Goal: Transaction & Acquisition: Obtain resource

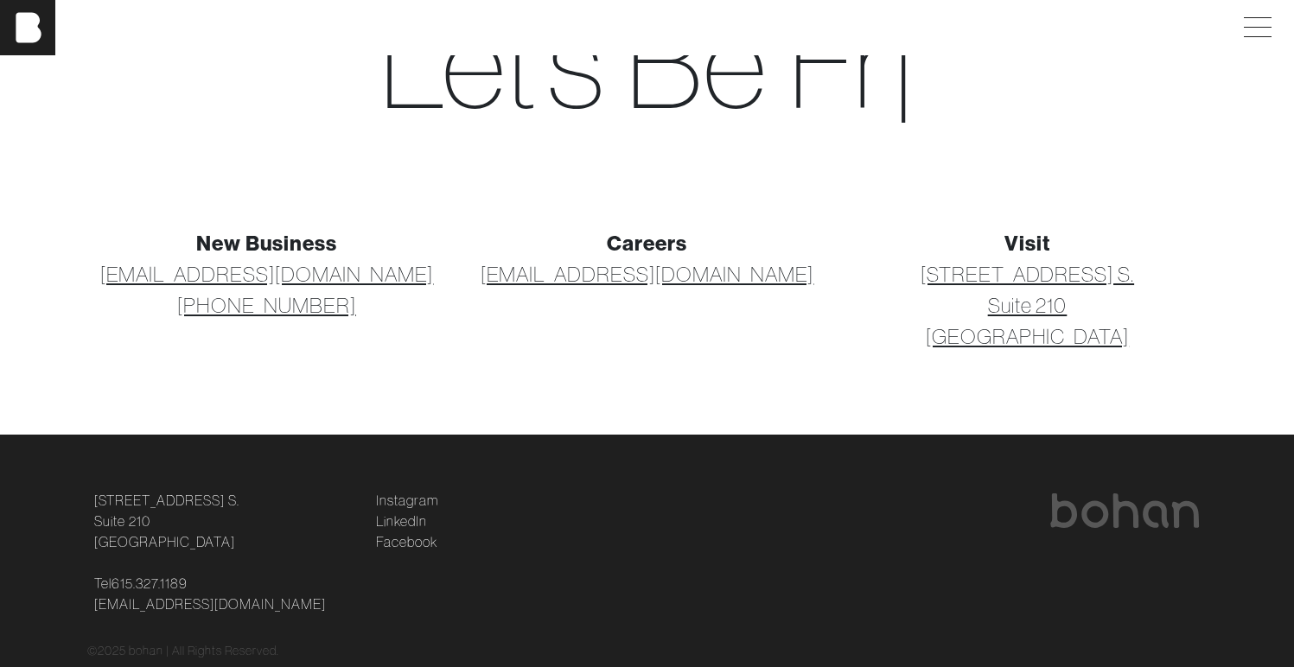
scroll to position [185, 0]
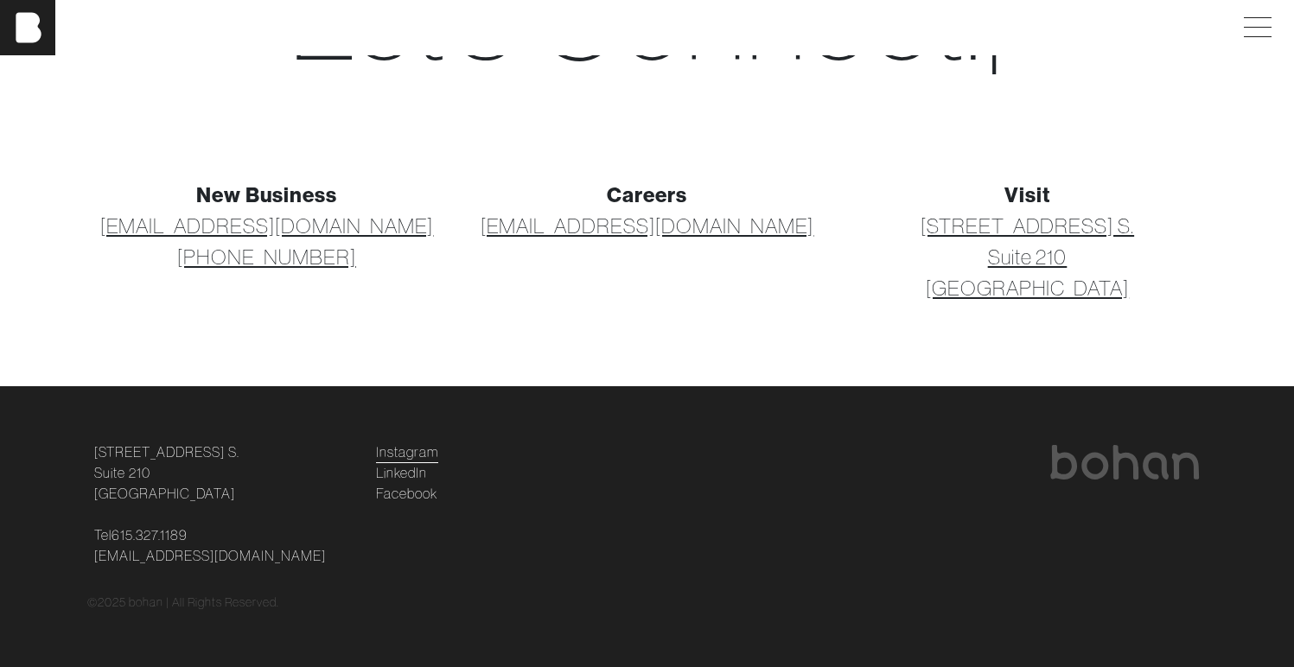
click at [417, 453] on link "Instagram" at bounding box center [407, 452] width 62 height 21
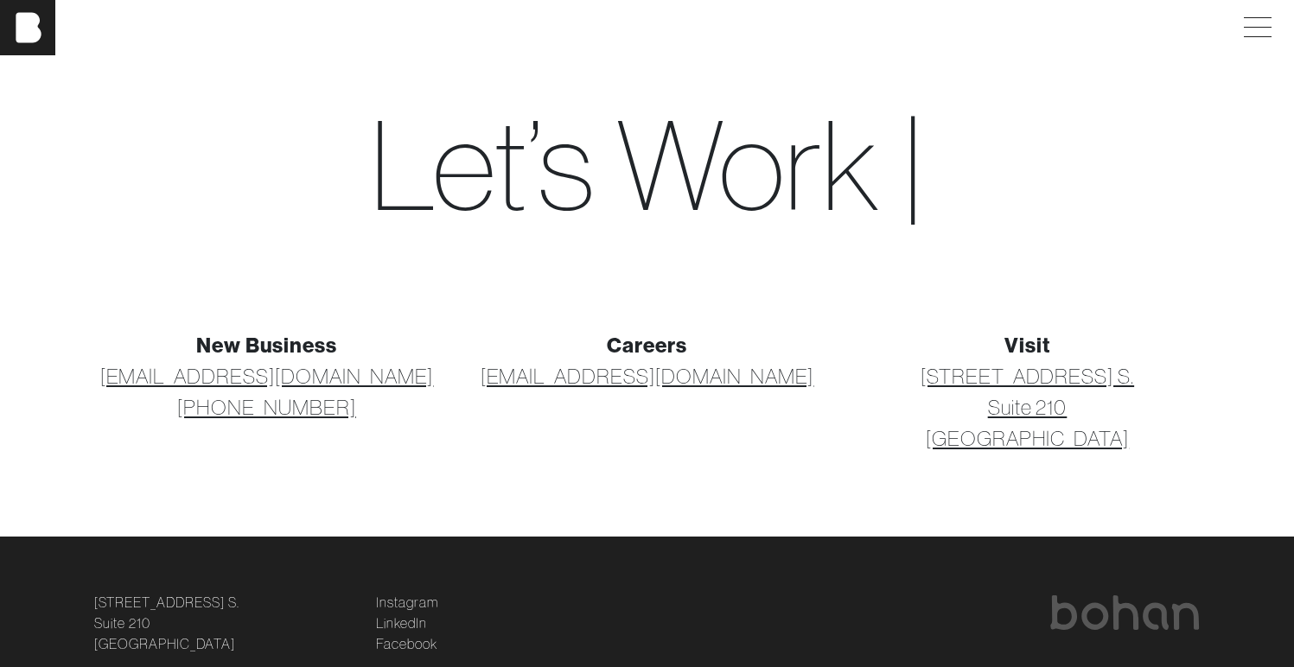
scroll to position [43, 0]
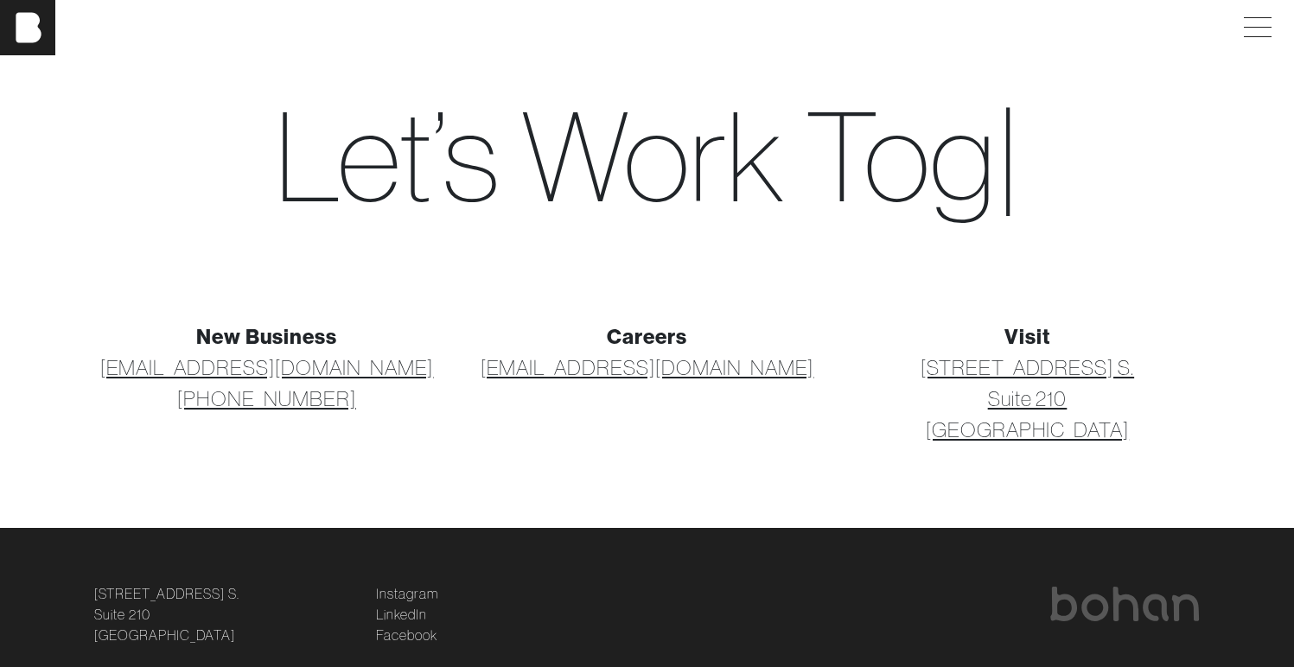
click at [702, 374] on link "[EMAIL_ADDRESS][DOMAIN_NAME]" at bounding box center [648, 367] width 334 height 31
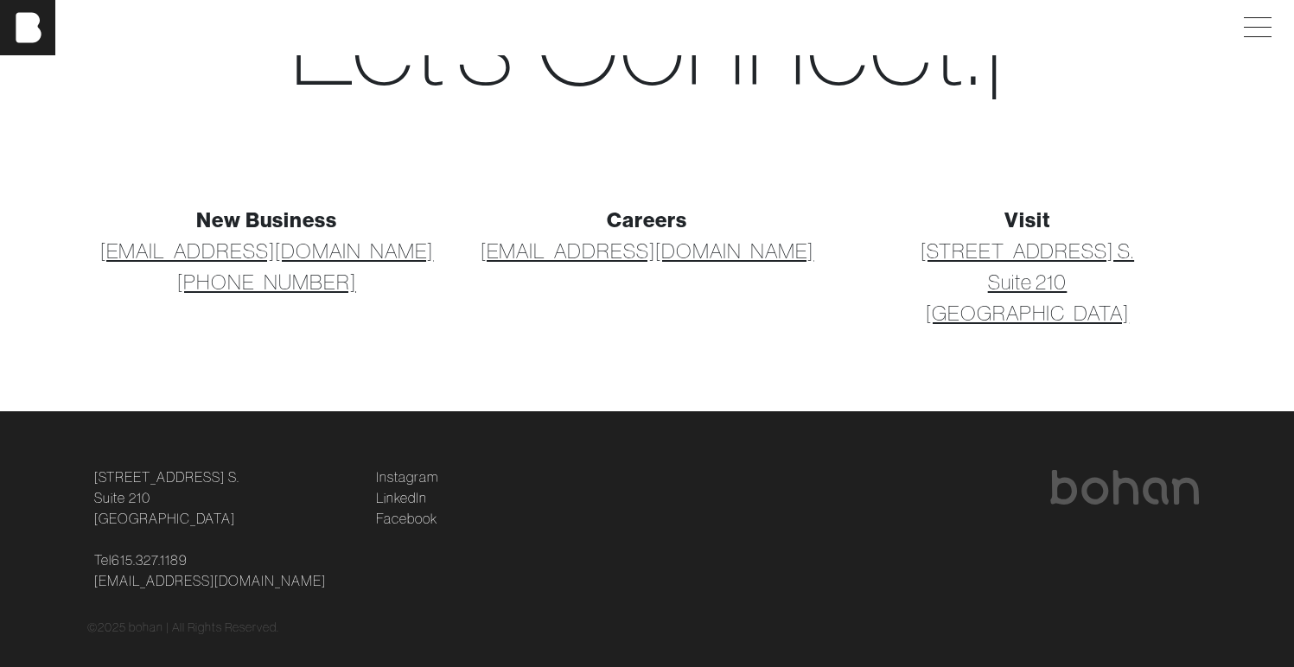
scroll to position [0, 0]
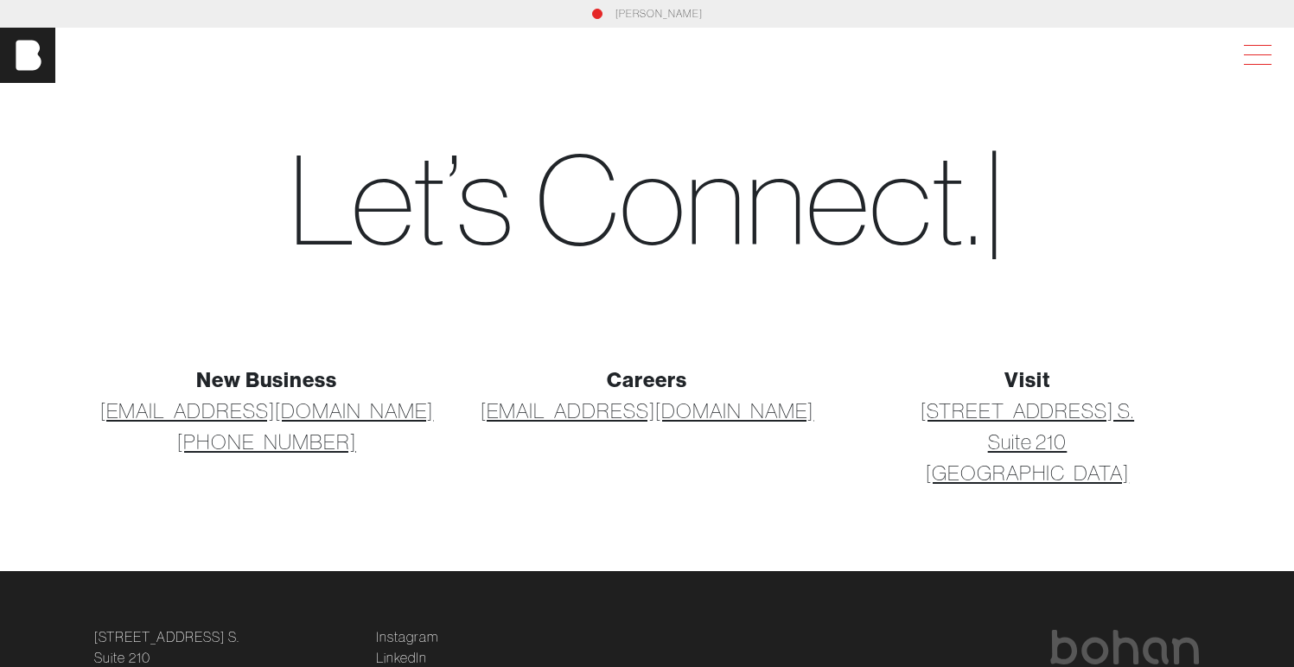
click at [1267, 62] on span at bounding box center [1254, 55] width 40 height 31
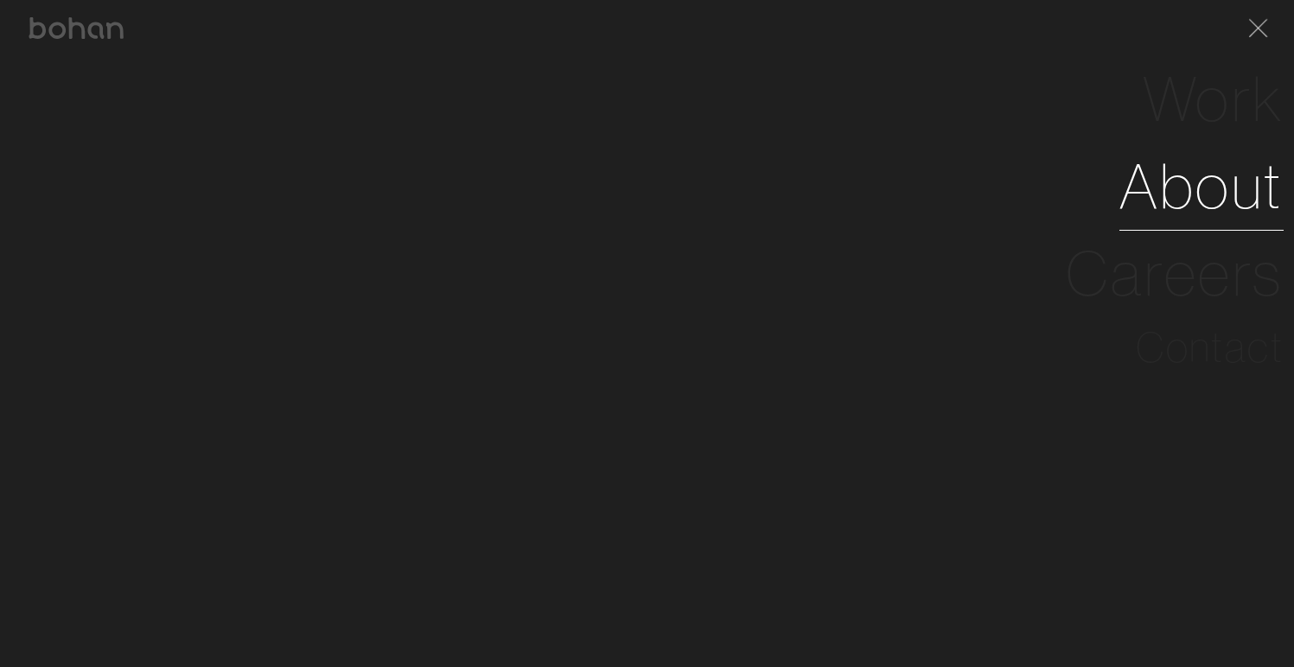
click at [1214, 190] on link "About" at bounding box center [1202, 186] width 164 height 87
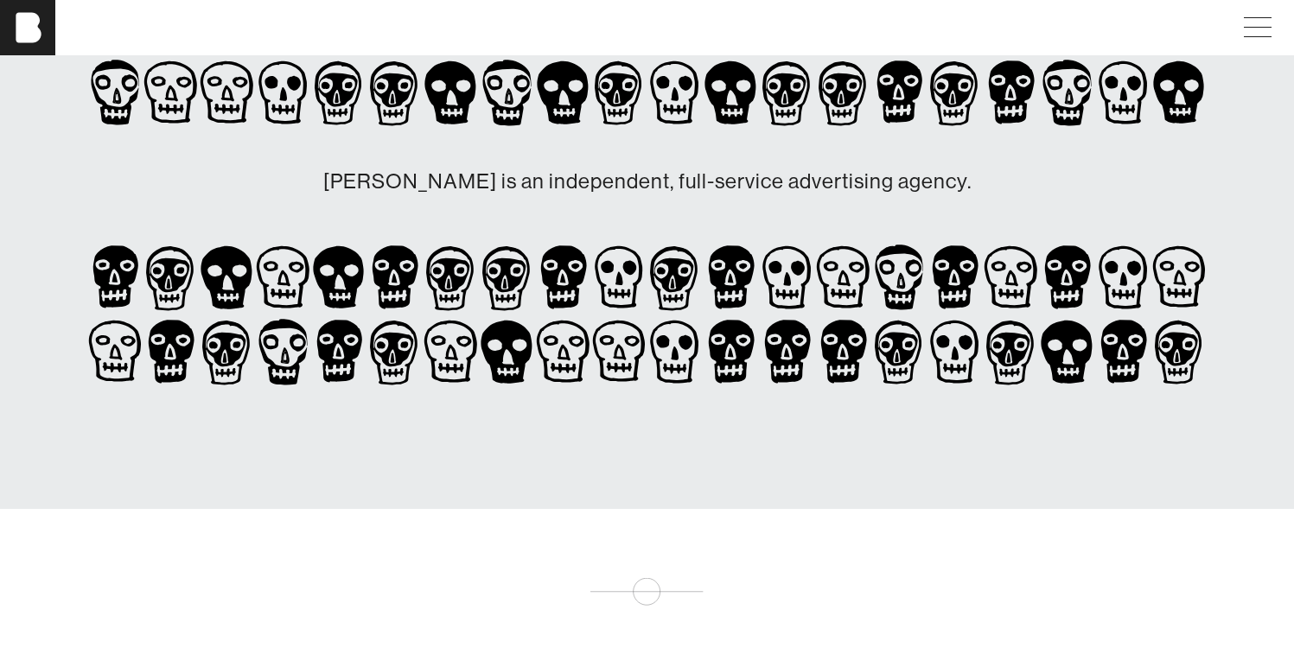
scroll to position [251, 2]
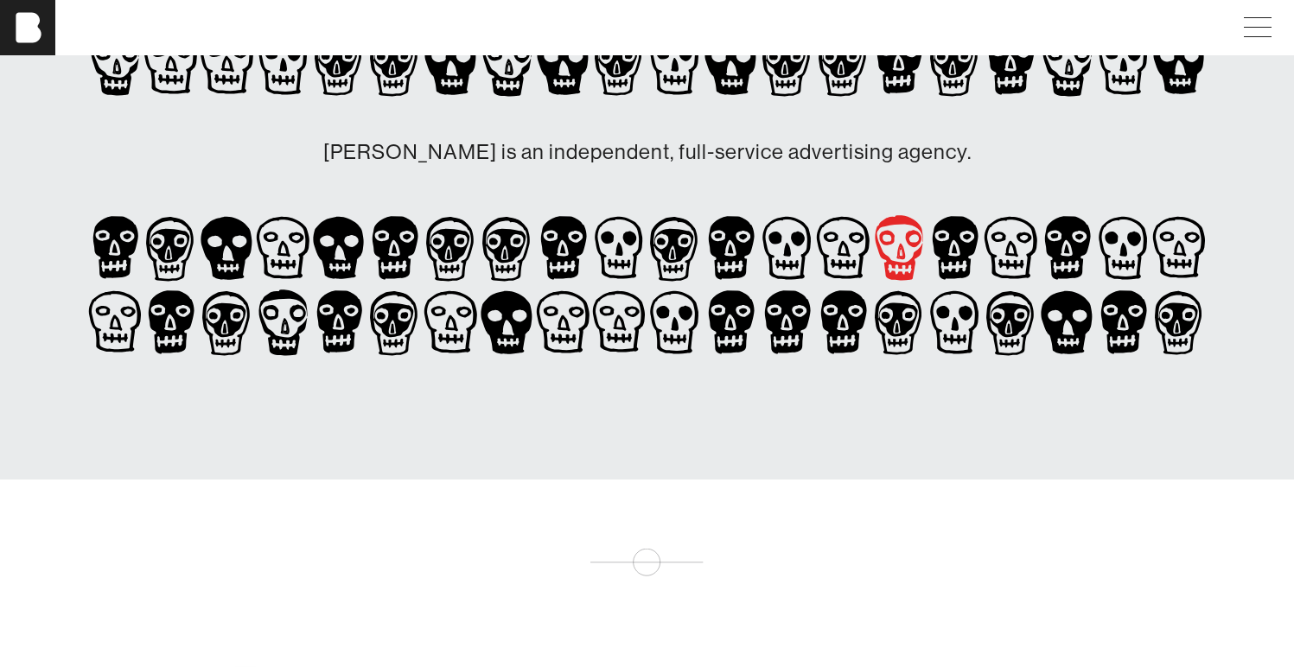
click at [893, 246] on icon at bounding box center [899, 248] width 56 height 74
click at [972, 259] on icon at bounding box center [955, 248] width 56 height 74
click at [955, 335] on icon at bounding box center [955, 322] width 56 height 74
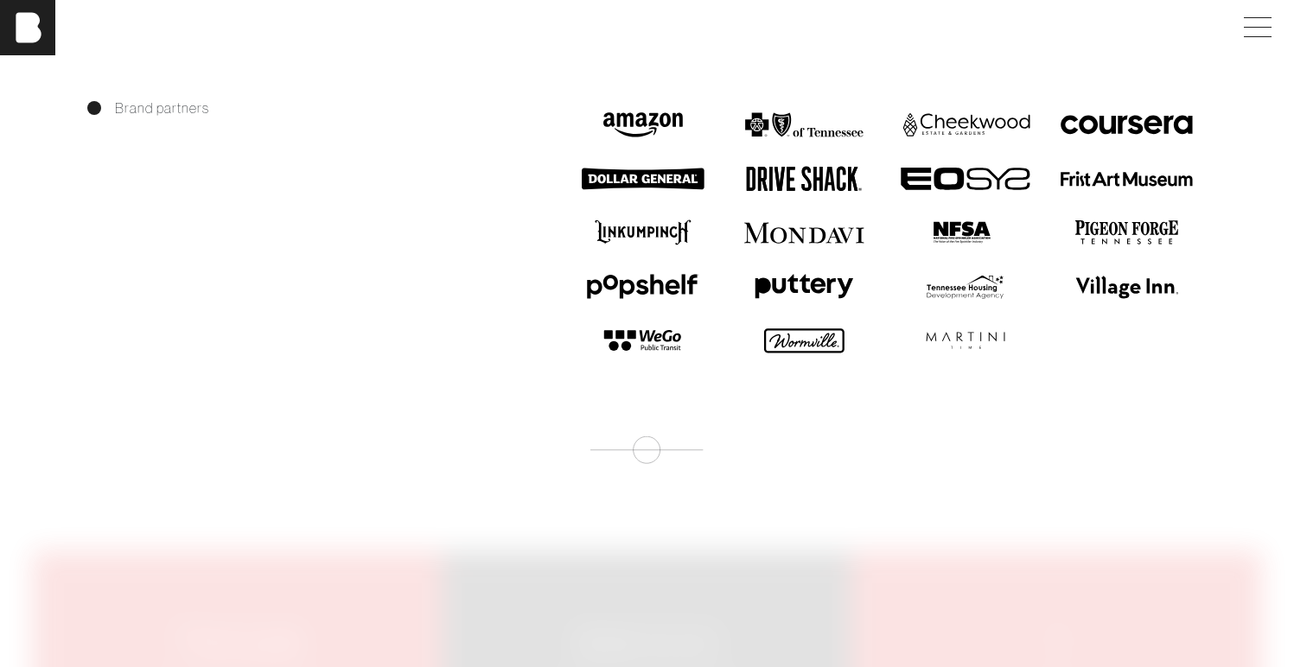
scroll to position [1832, 2]
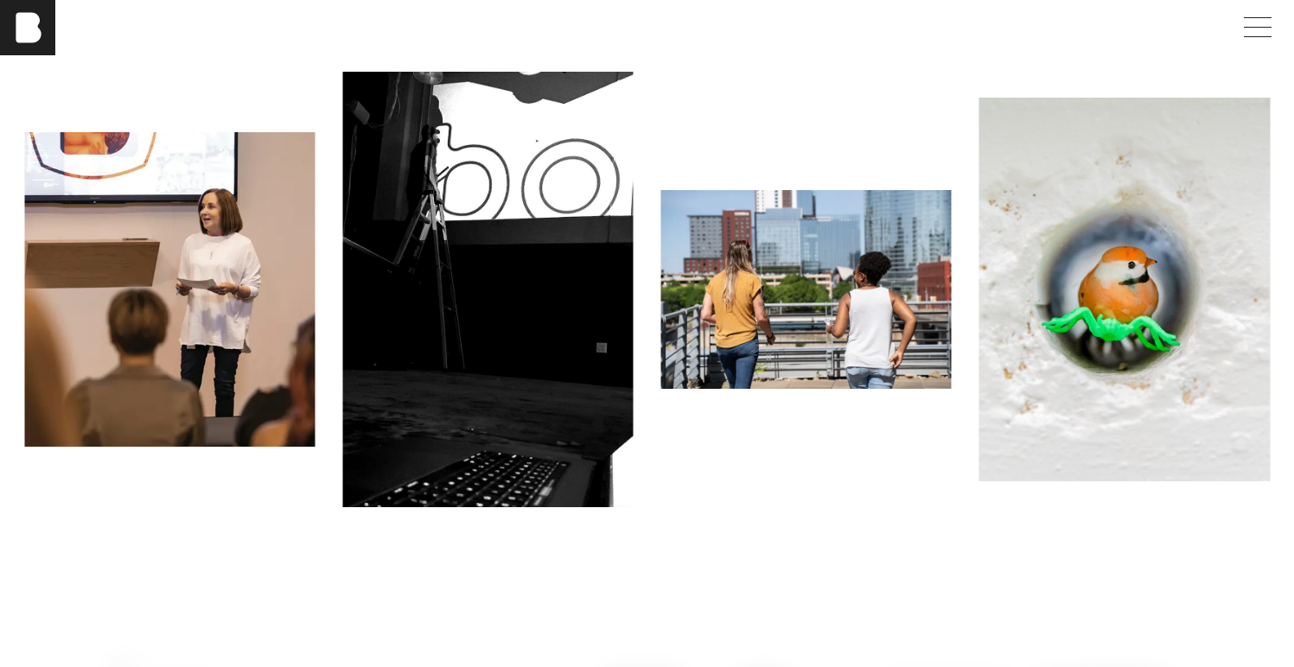
scroll to position [1662, 2]
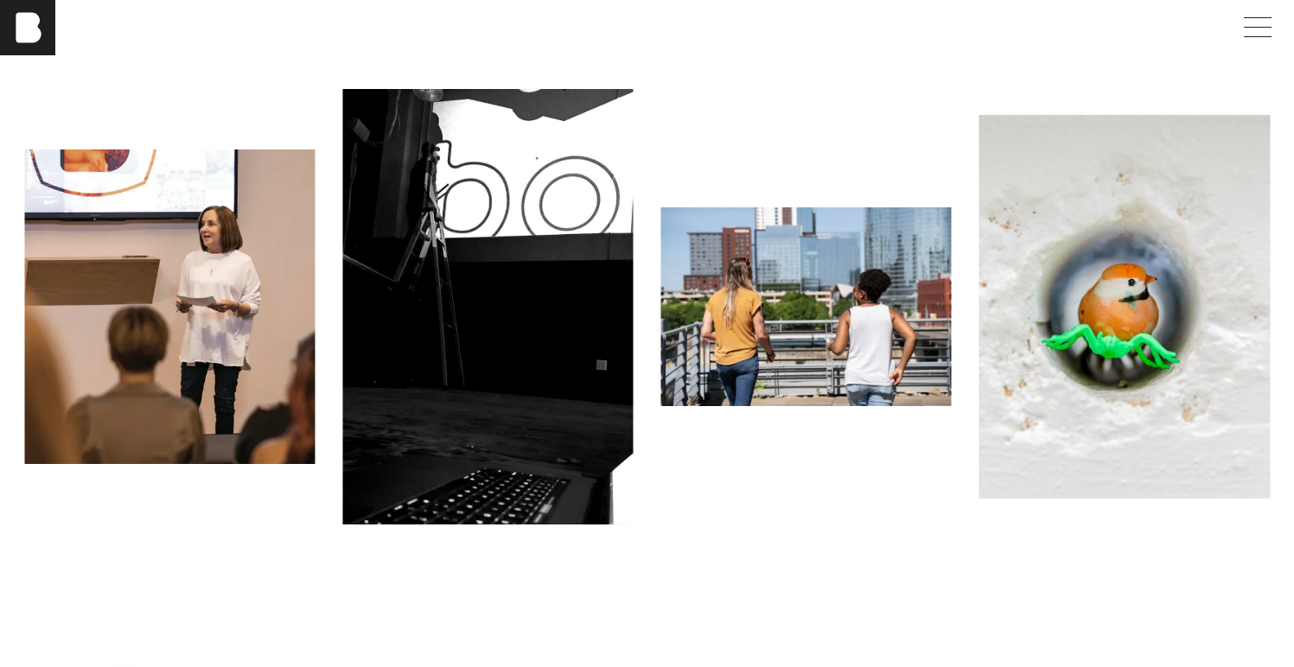
click at [1221, 335] on img at bounding box center [1124, 307] width 290 height 385
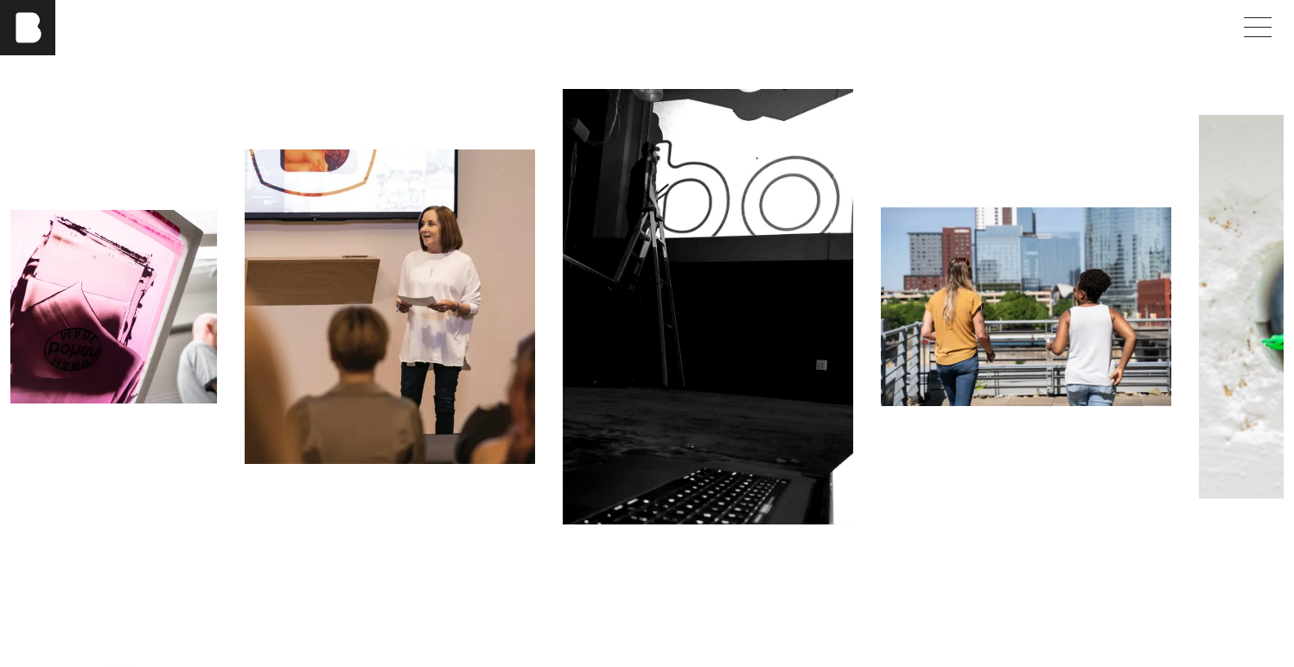
click at [1066, 486] on div at bounding box center [646, 307] width 1273 height 436
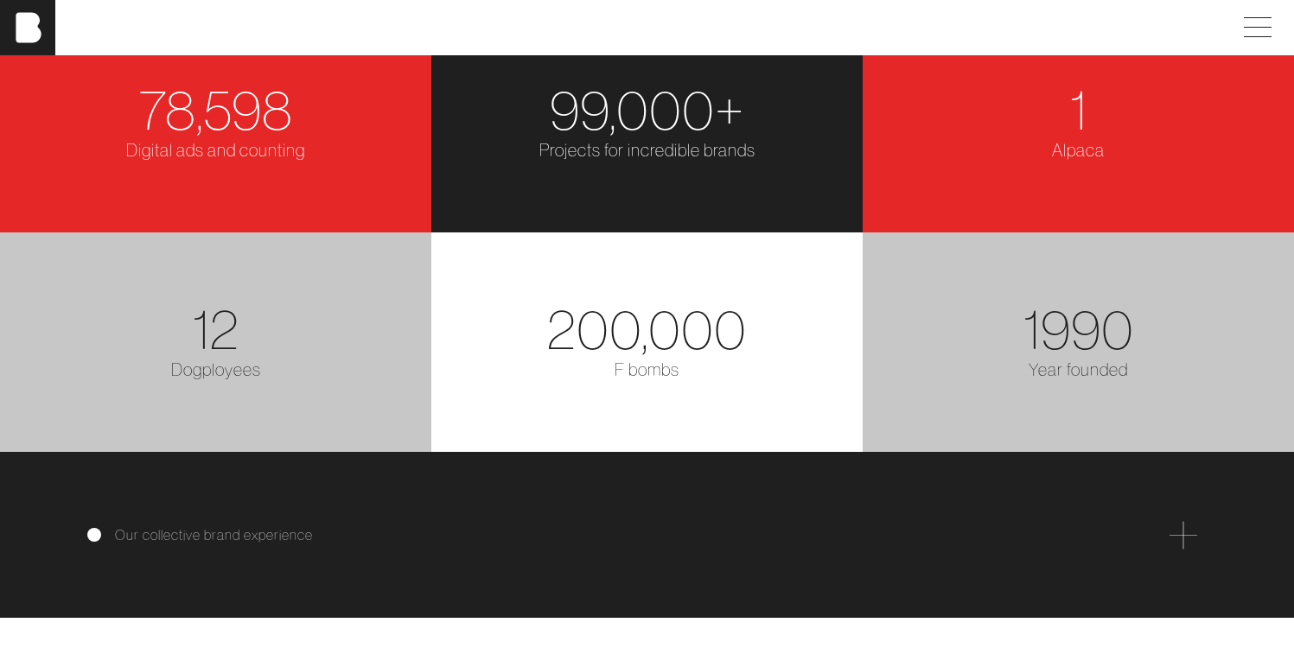
scroll to position [2750, 4]
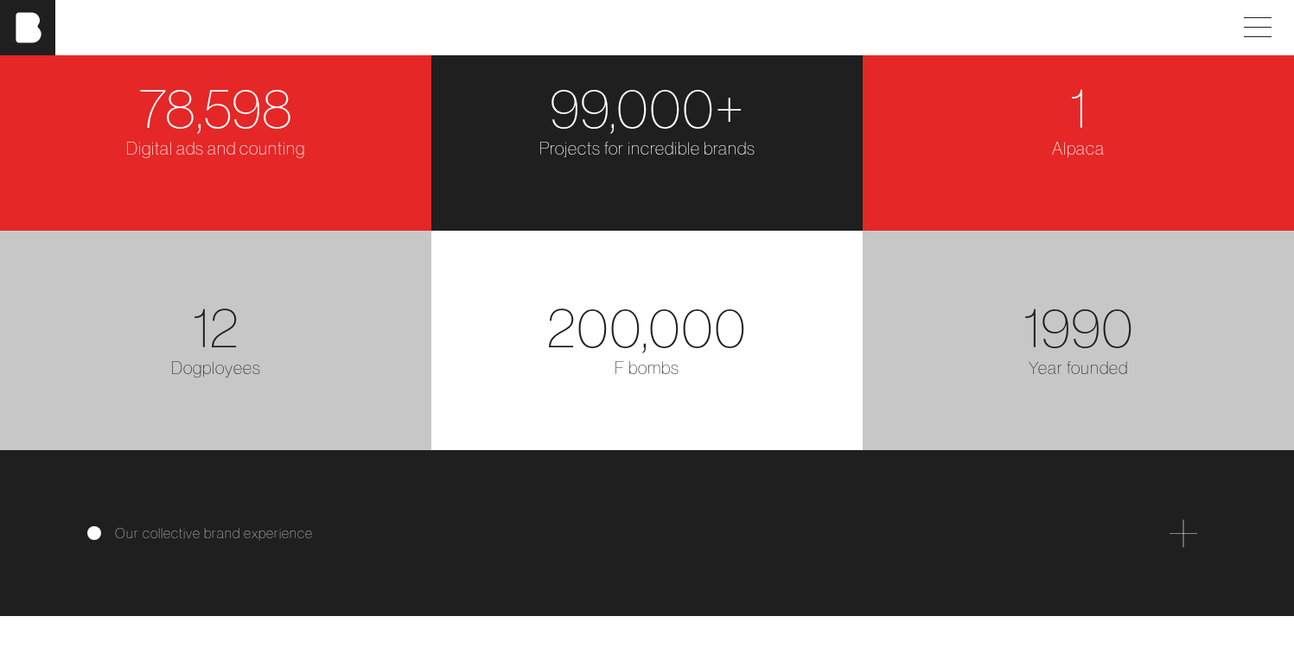
click at [784, 353] on section "200,000" at bounding box center [647, 327] width 411 height 55
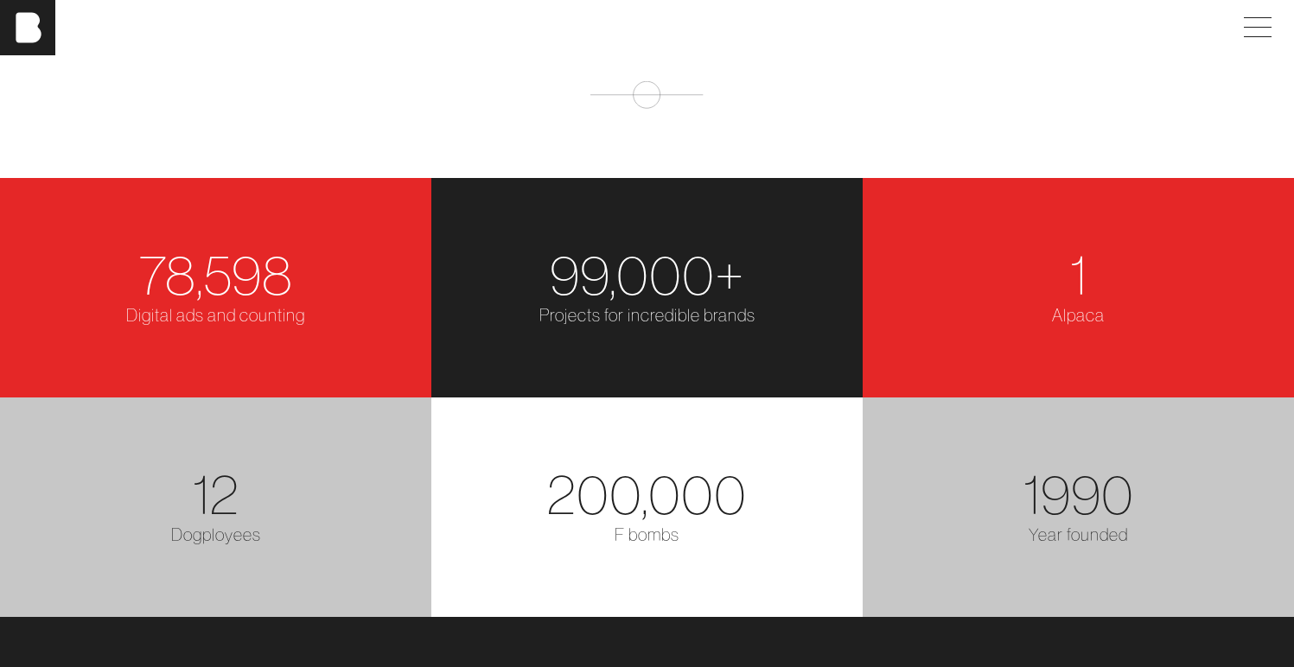
scroll to position [2580, 4]
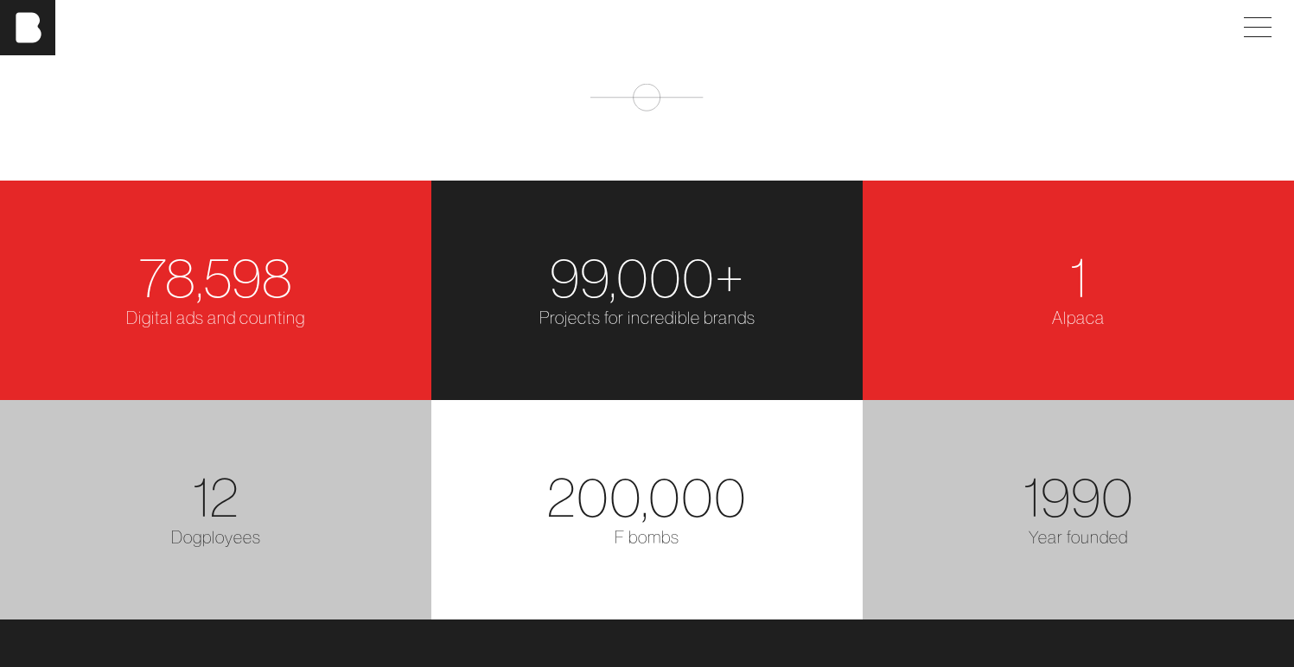
click at [1074, 312] on span "1" at bounding box center [1078, 277] width 17 height 70
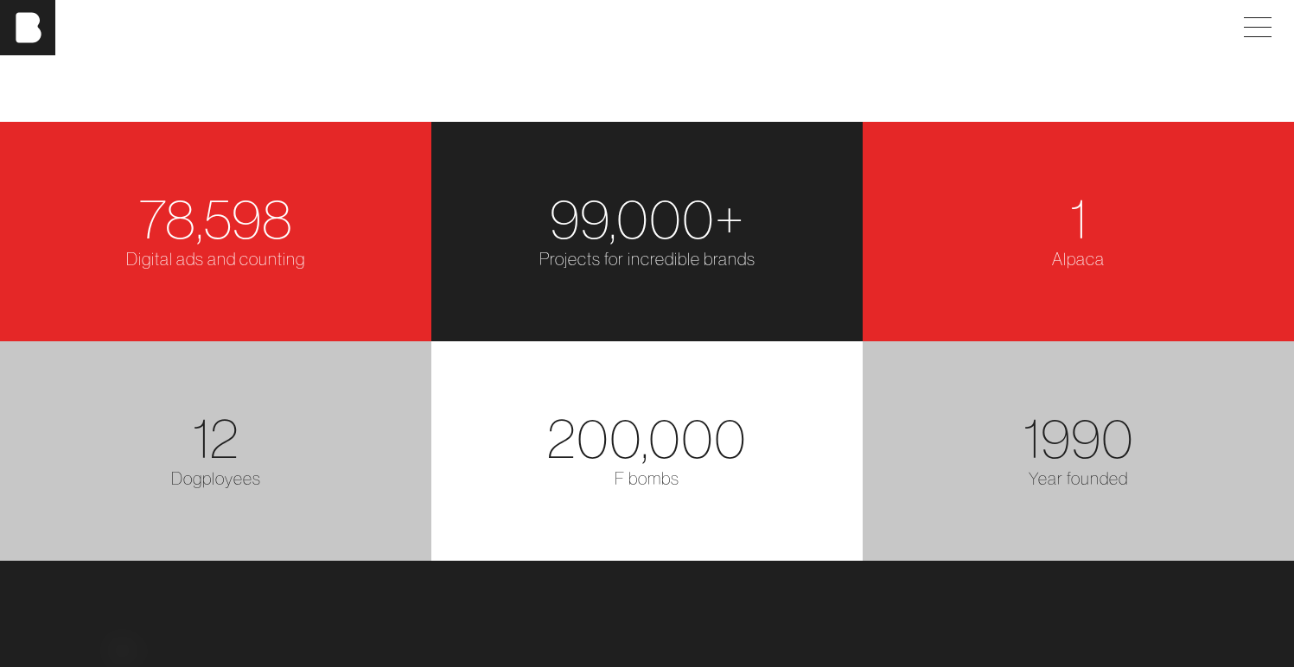
scroll to position [2654, 4]
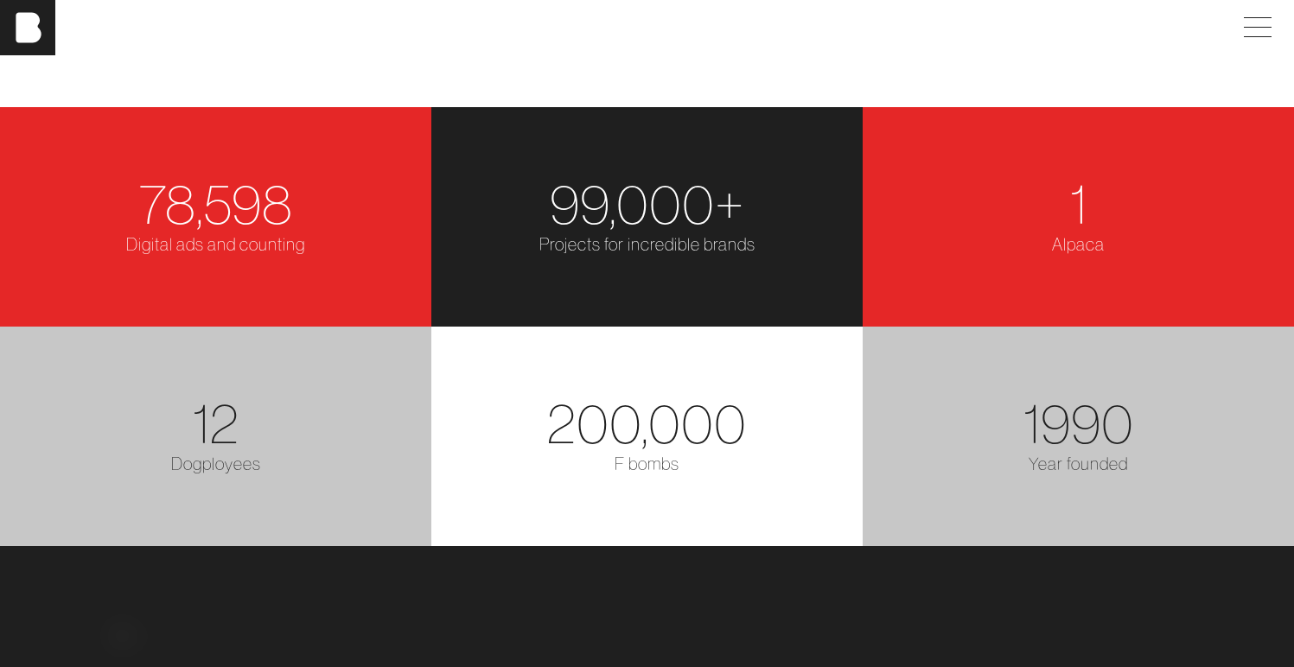
click at [749, 220] on section "99,000+" at bounding box center [647, 203] width 411 height 55
click at [659, 222] on span "99,000+" at bounding box center [647, 204] width 195 height 70
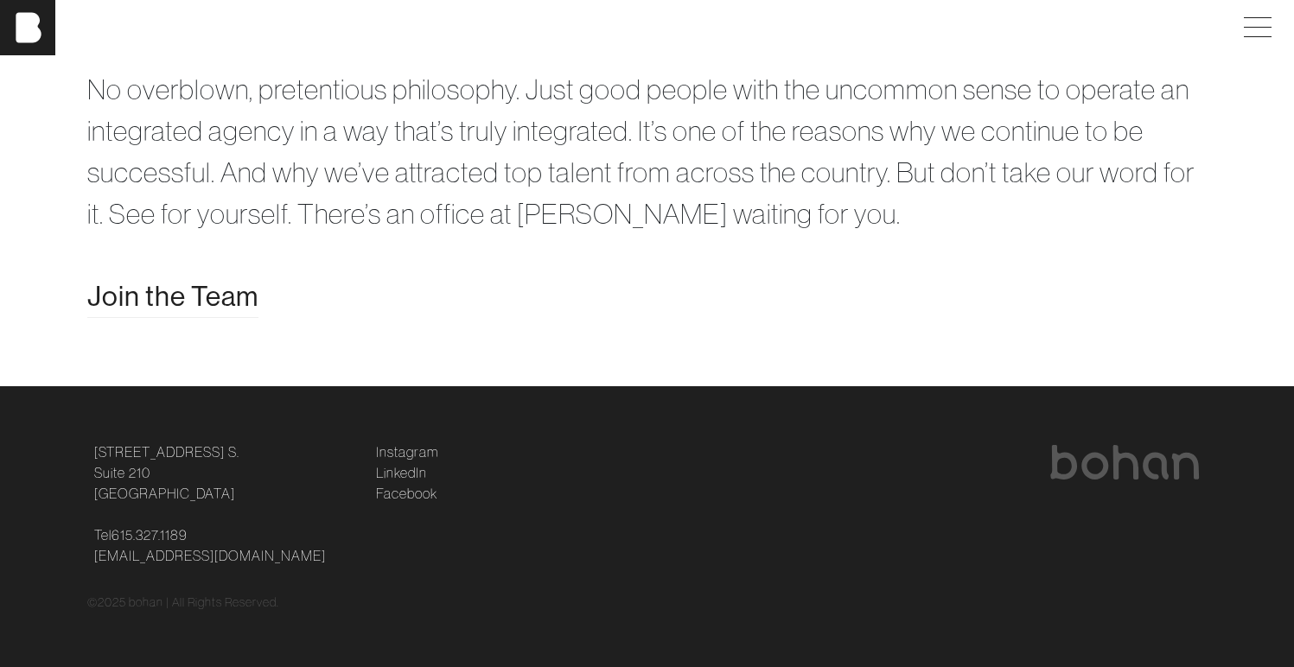
scroll to position [3480, 13]
click at [388, 489] on link "Facebook" at bounding box center [406, 493] width 61 height 21
click at [409, 473] on link "LinkedIn" at bounding box center [401, 472] width 51 height 21
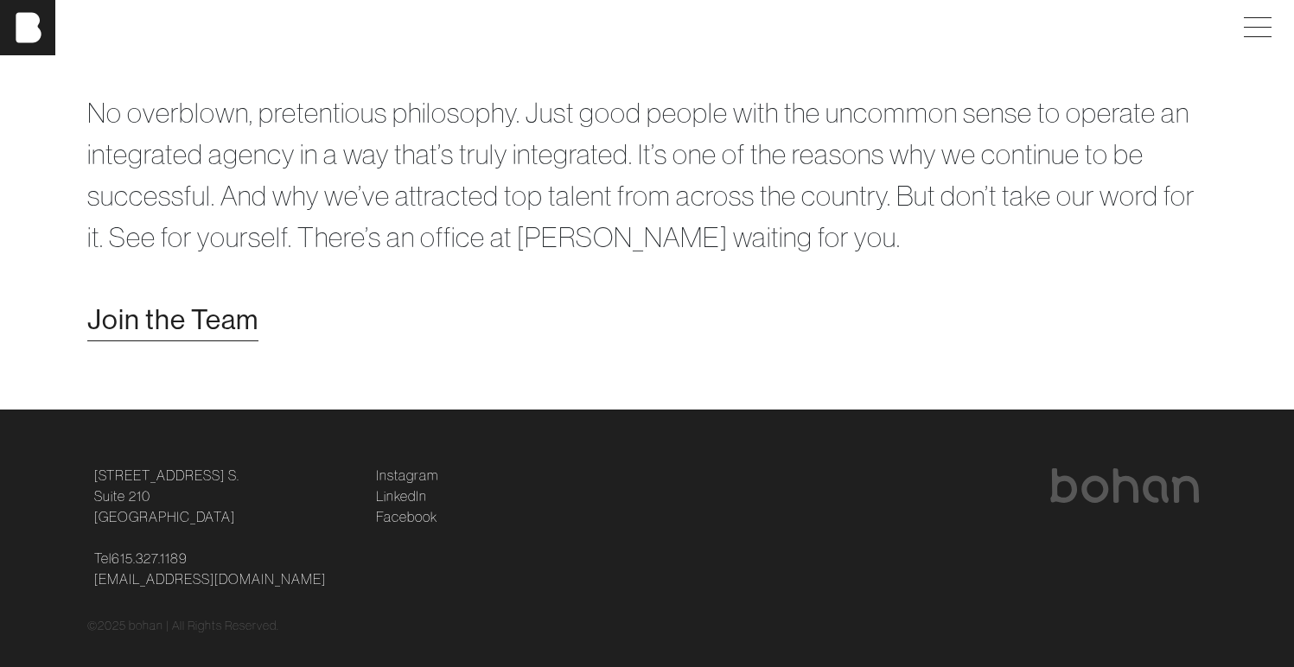
click at [228, 335] on span "Join the Team" at bounding box center [172, 319] width 171 height 41
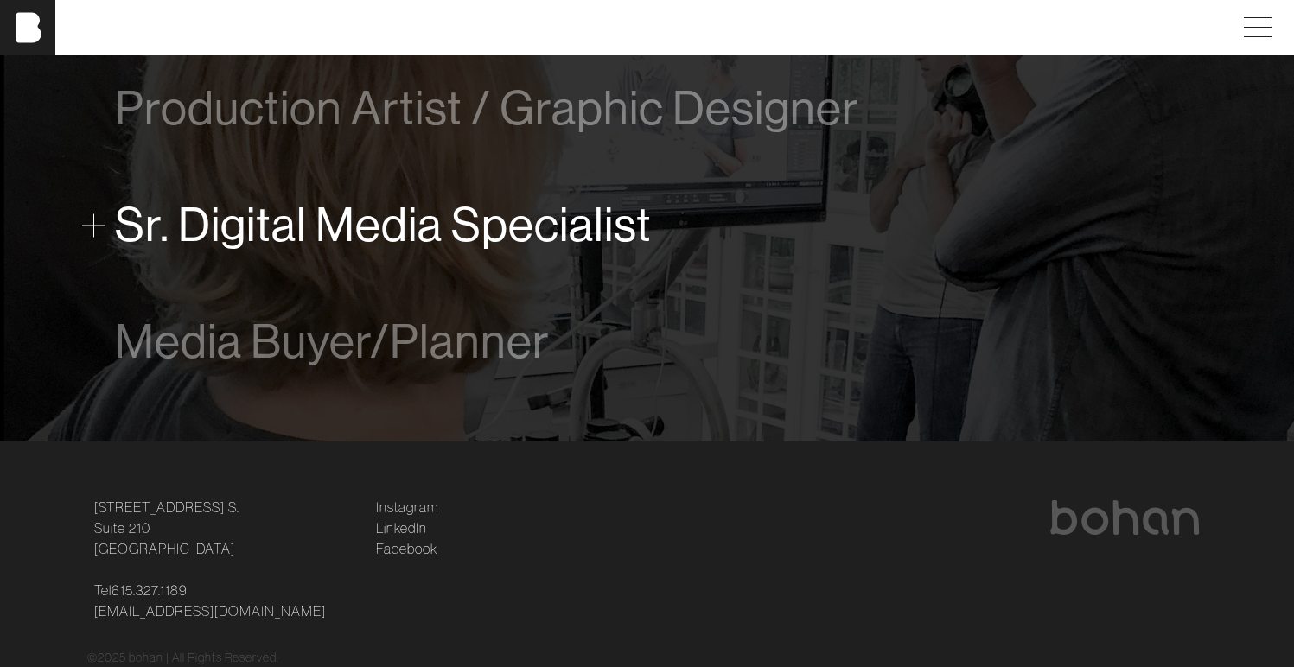
scroll to position [1247, 0]
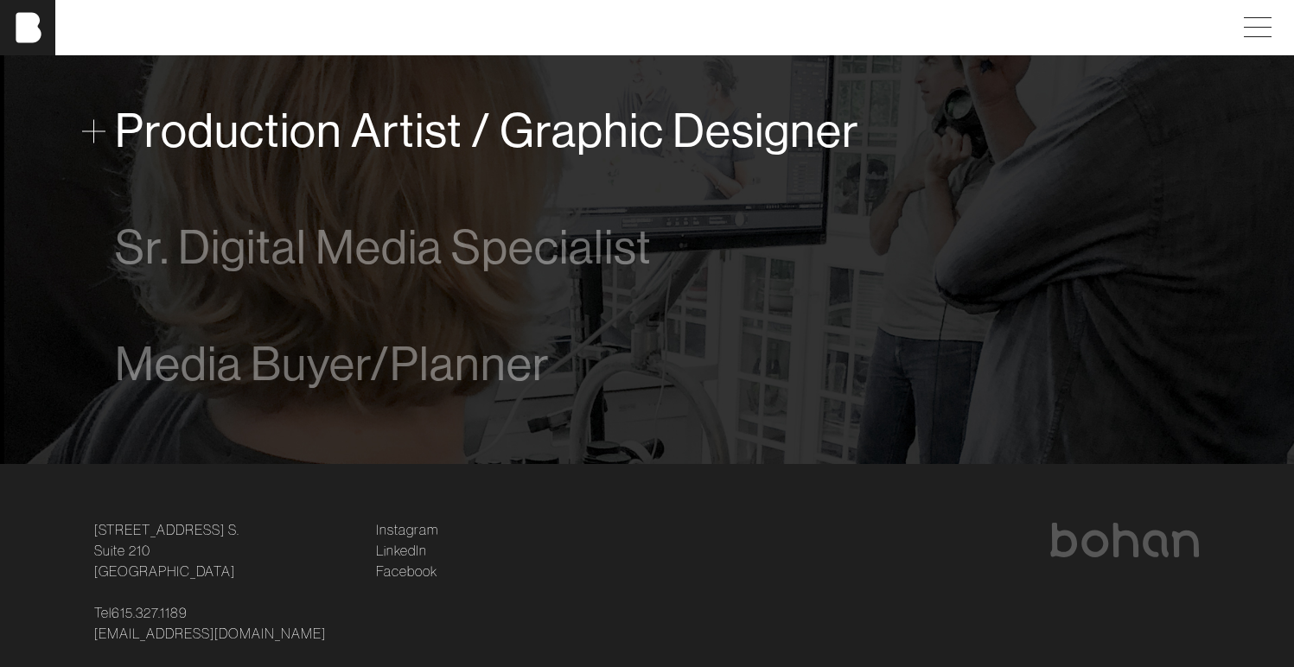
click at [443, 140] on span "Production Artist / Graphic Designer" at bounding box center [487, 131] width 744 height 53
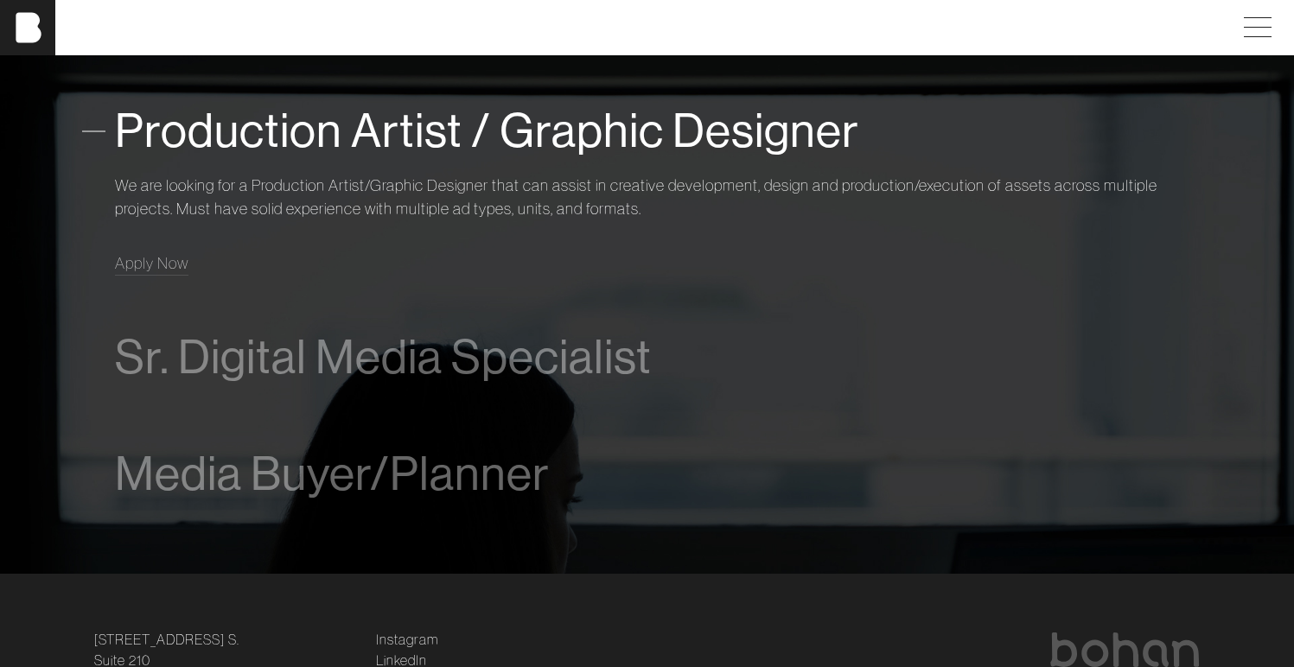
scroll to position [1254, 2]
